Goal: Task Accomplishment & Management: Manage account settings

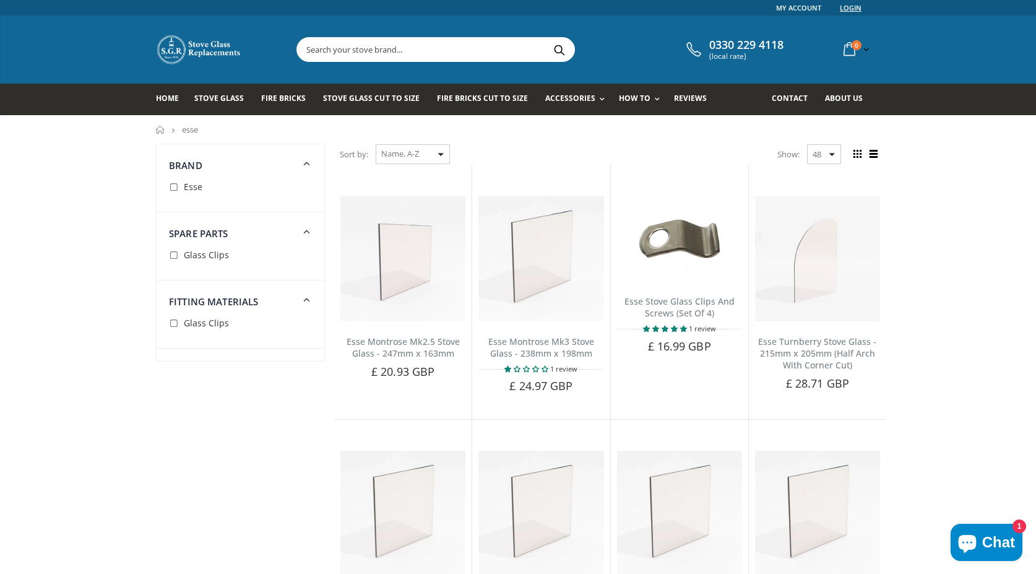
click at [852, 6] on link "Login" at bounding box center [851, 7] width 22 height 15
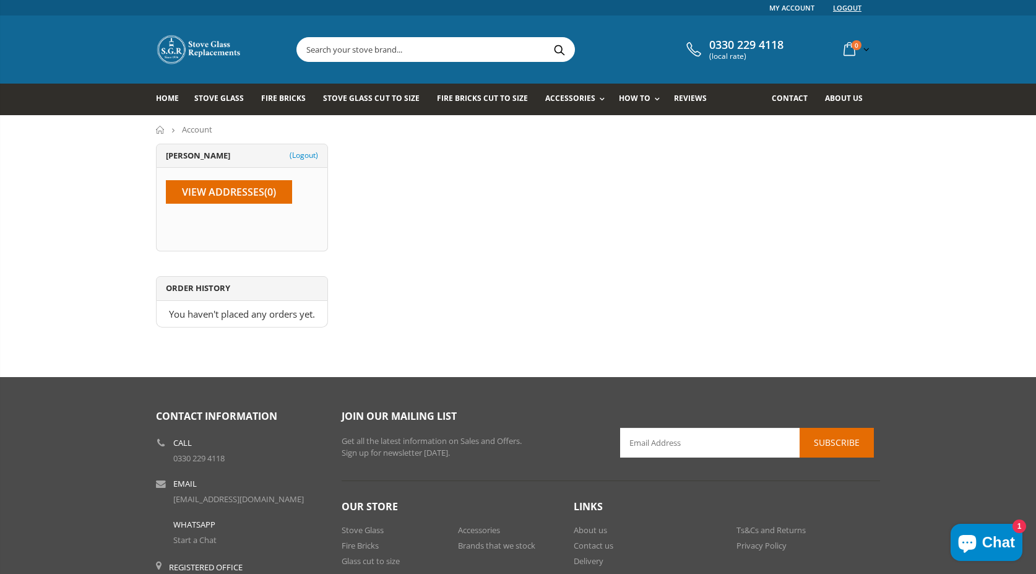
click at [843, 5] on link "Logout" at bounding box center [847, 7] width 28 height 15
